Goal: Obtain resource: Obtain resource

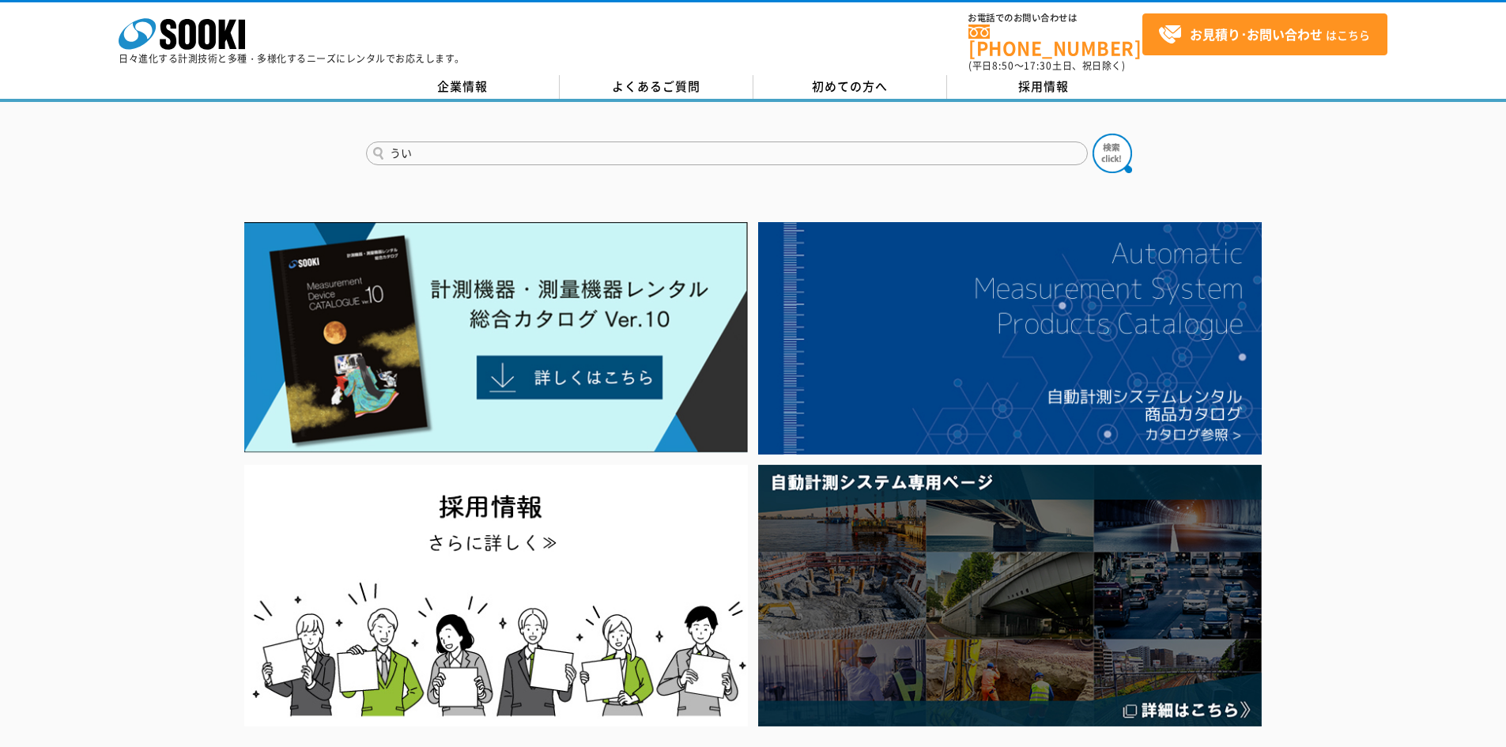
type input "う"
type input "す"
type input "水準器"
click at [1093, 134] on button at bounding box center [1113, 154] width 40 height 40
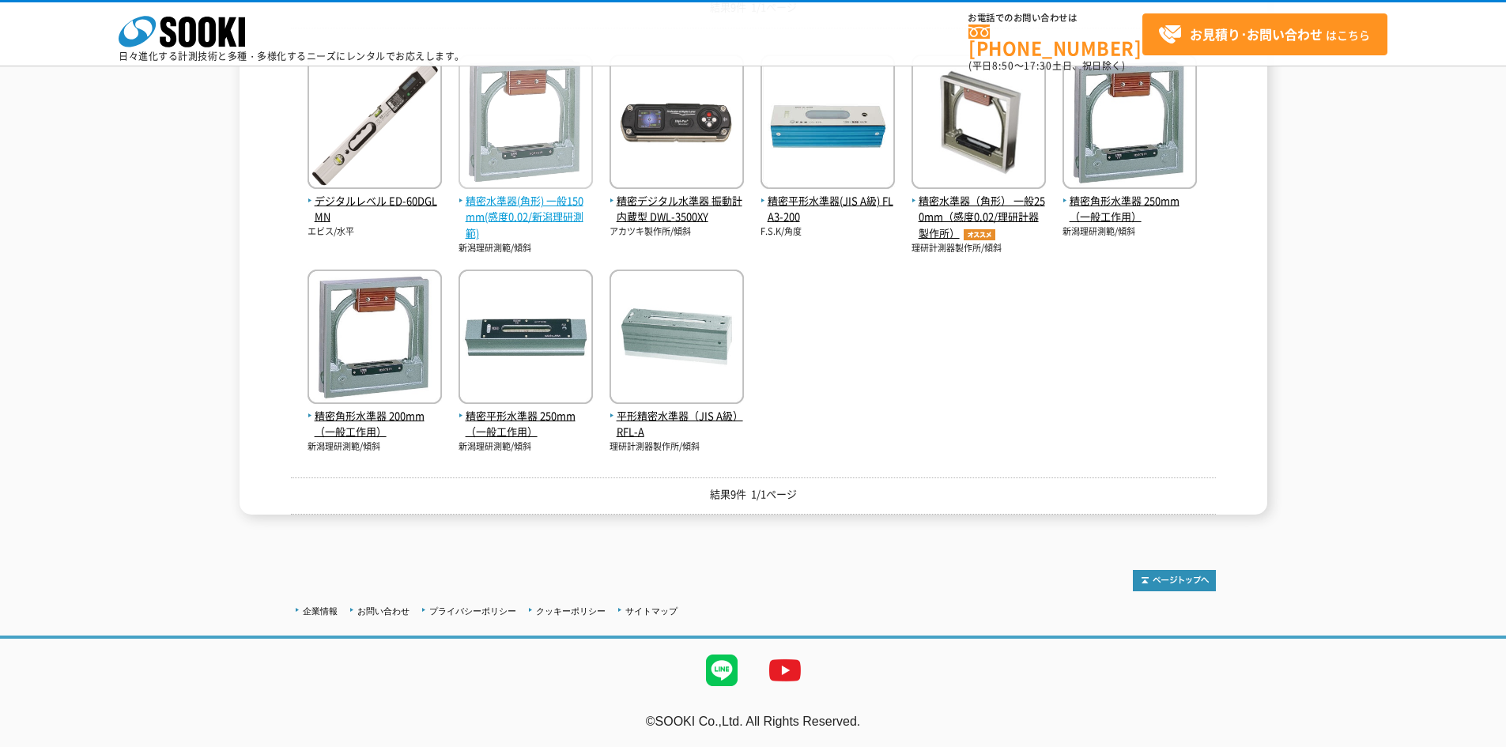
scroll to position [228, 0]
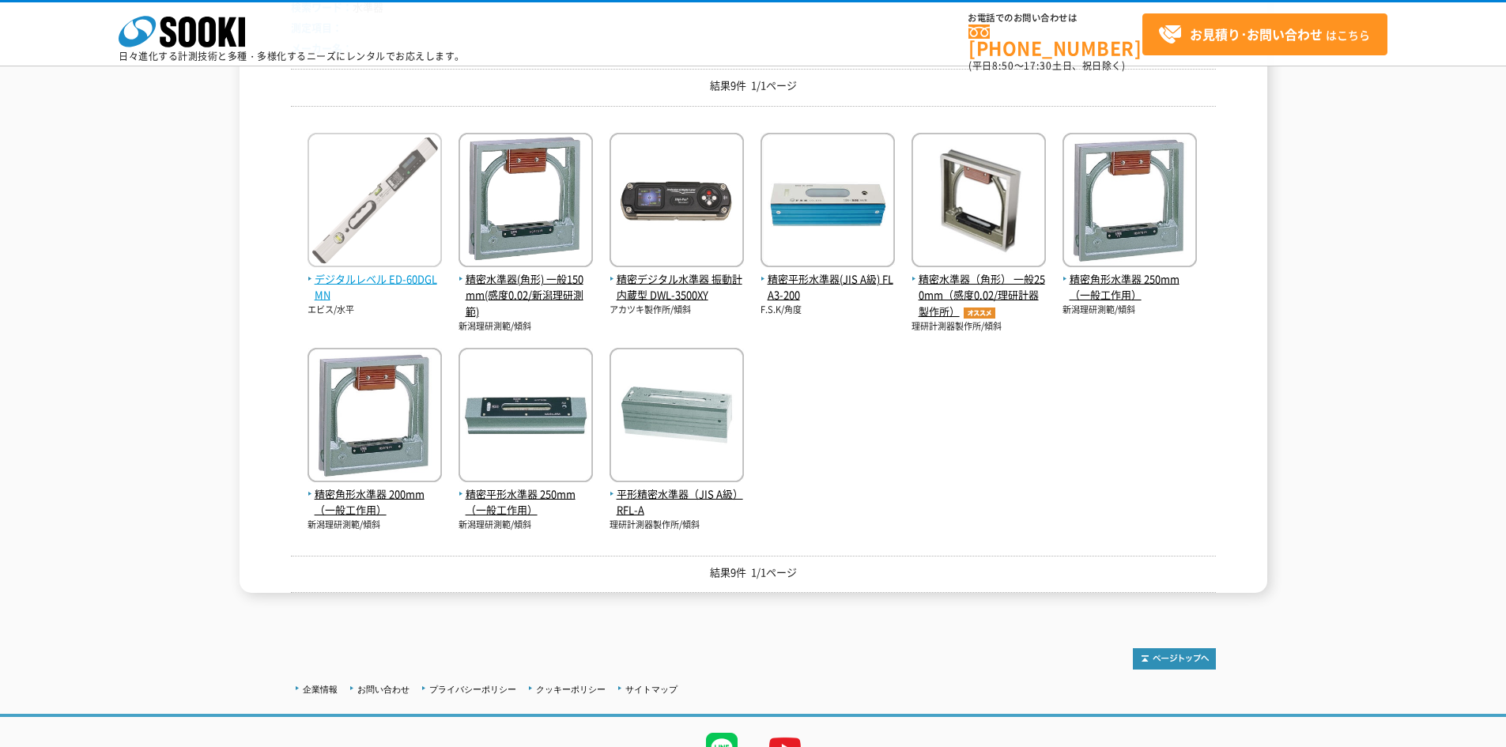
click at [311, 276] on span "デジタルレベル ED-60DGLMN" at bounding box center [375, 287] width 134 height 33
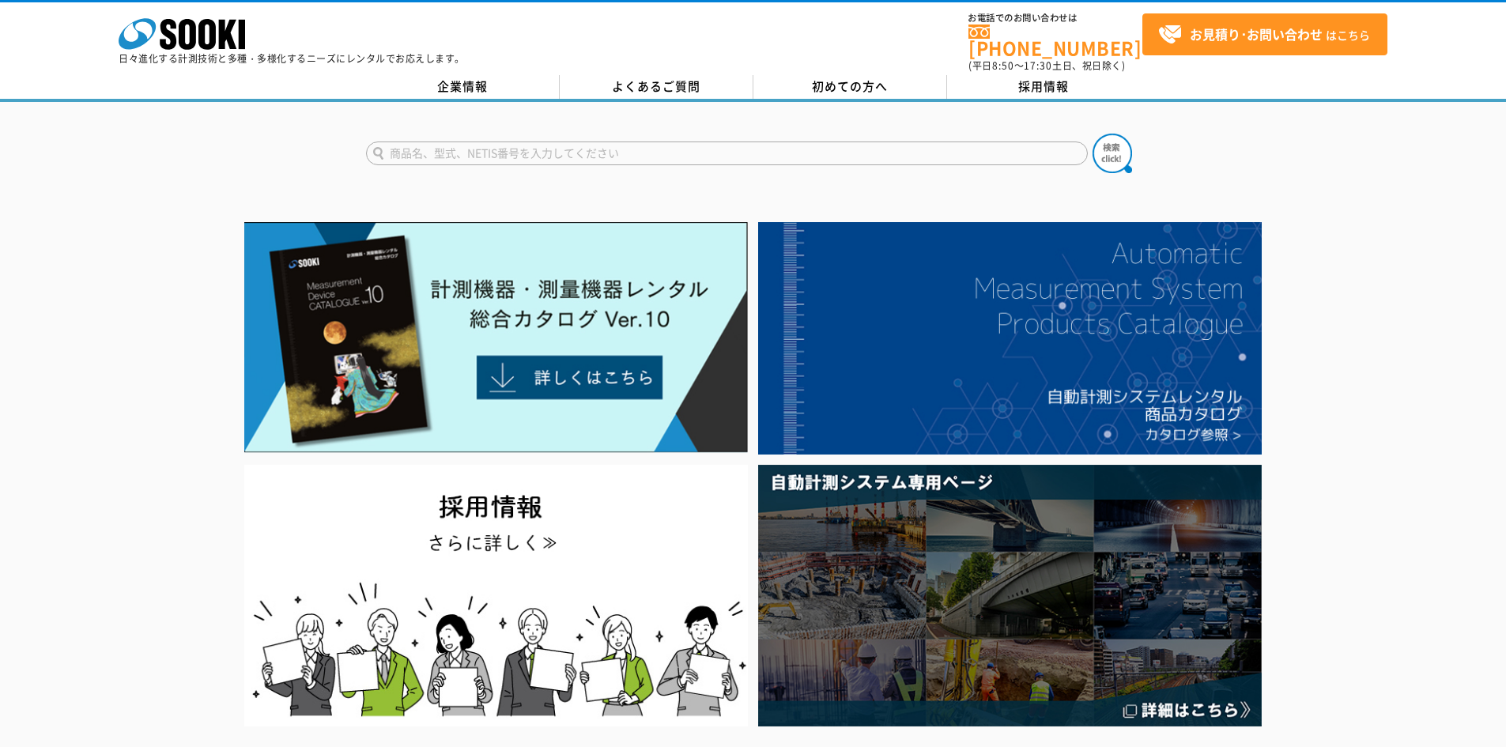
click at [559, 142] on input "text" at bounding box center [727, 154] width 722 height 24
click at [557, 142] on input "text" at bounding box center [727, 154] width 722 height 24
type input "水準器"
click at [1093, 134] on button at bounding box center [1113, 154] width 40 height 40
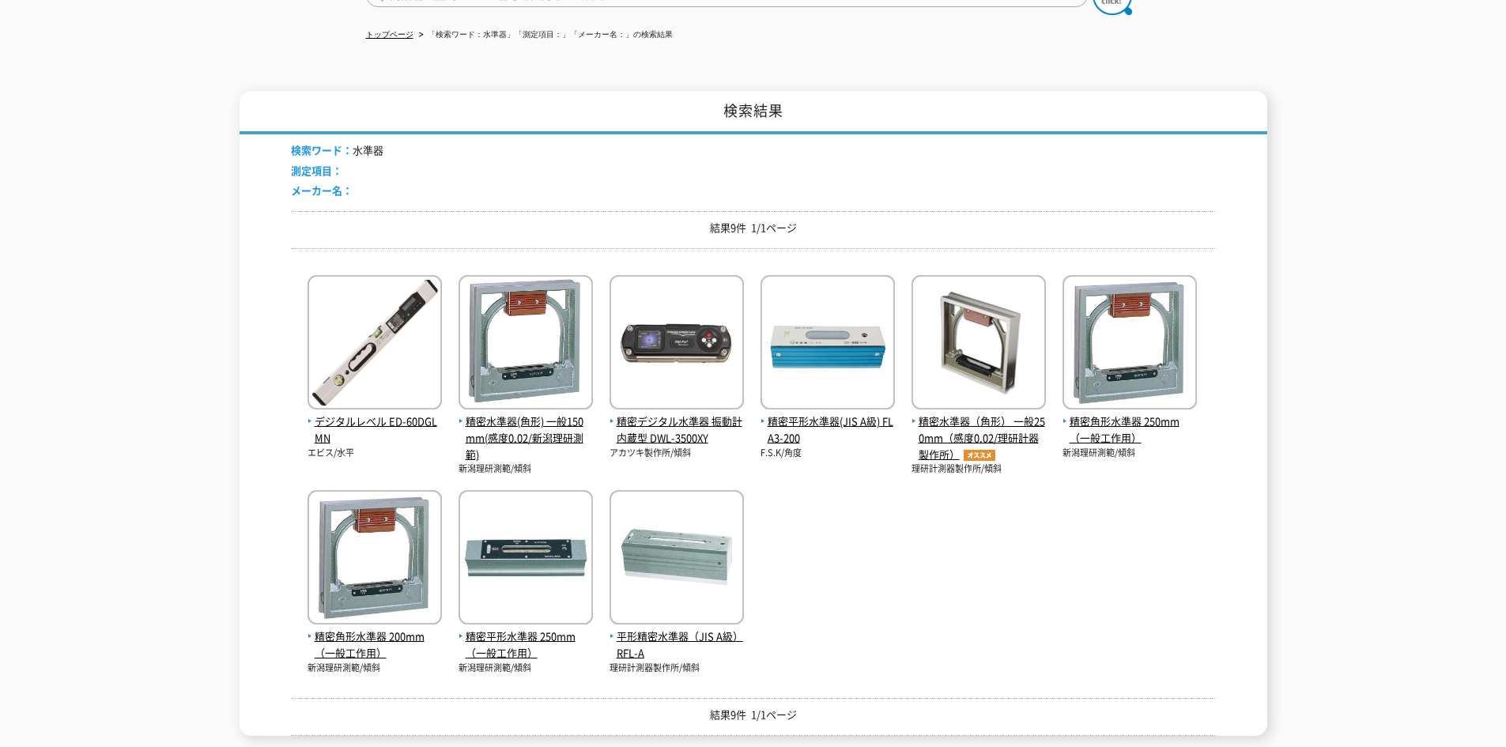
scroll to position [237, 0]
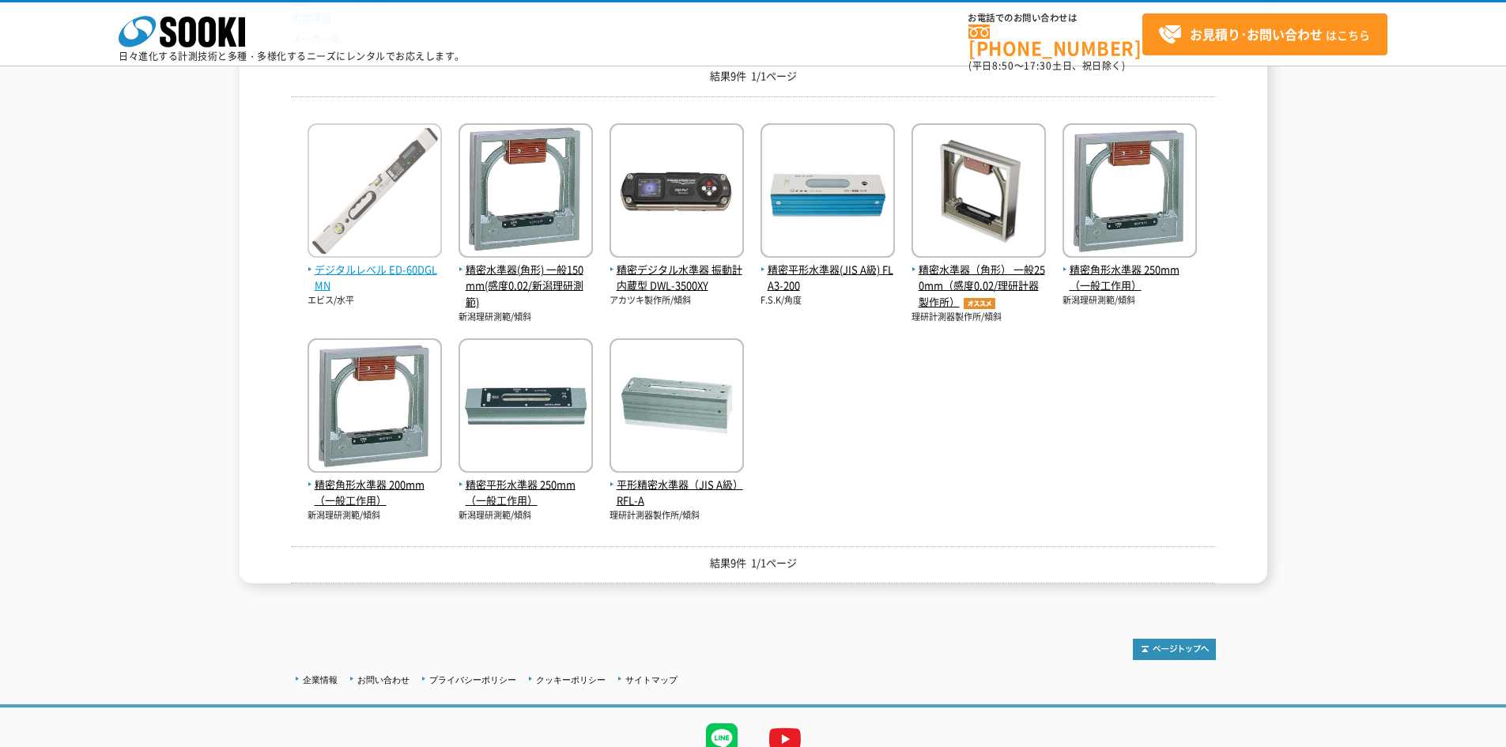
click at [363, 270] on span "デジタルレベル ED-60DGLMN" at bounding box center [375, 278] width 134 height 33
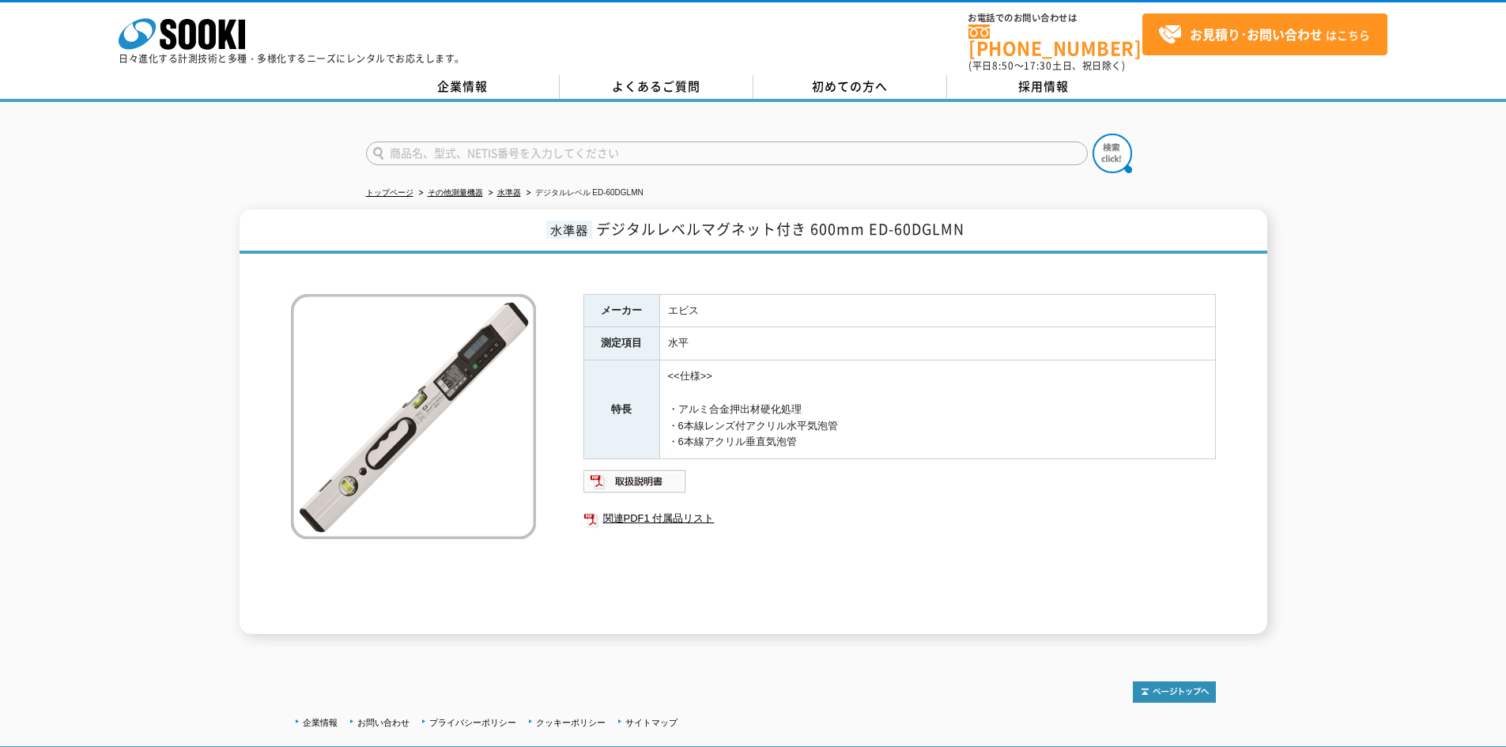
scroll to position [102, 0]
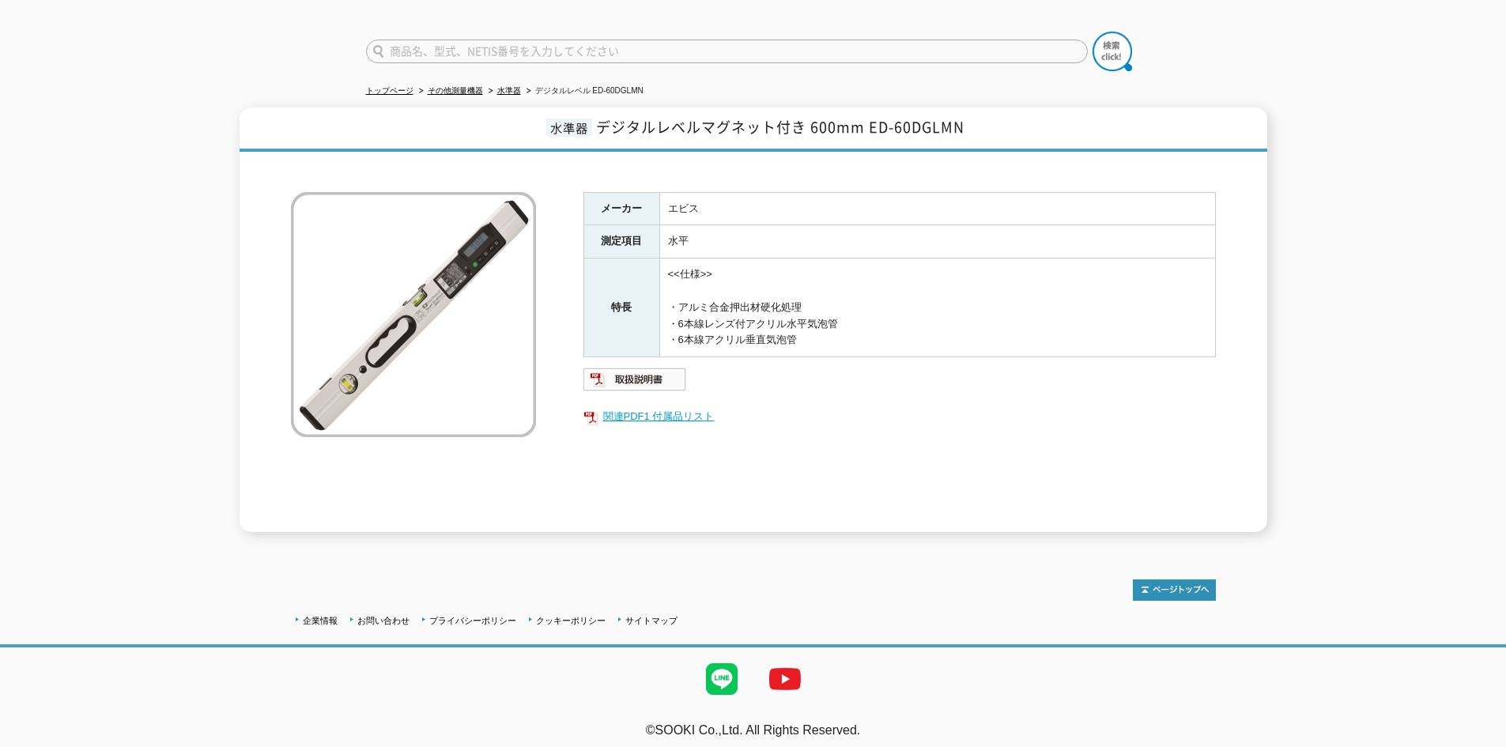
click at [644, 406] on link "関連PDF1 付属品リスト" at bounding box center [899, 416] width 632 height 21
